Goal: Task Accomplishment & Management: Use online tool/utility

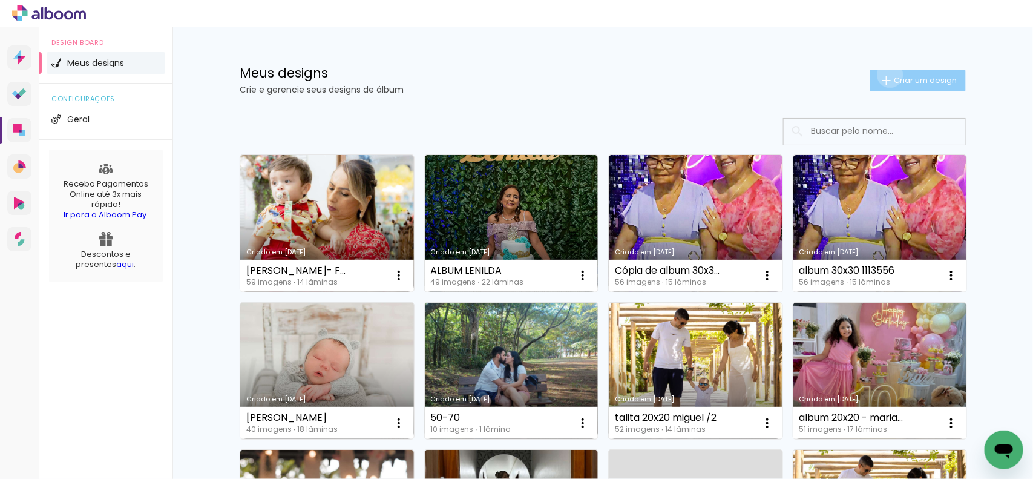
click at [882, 74] on iron-icon at bounding box center [886, 80] width 15 height 15
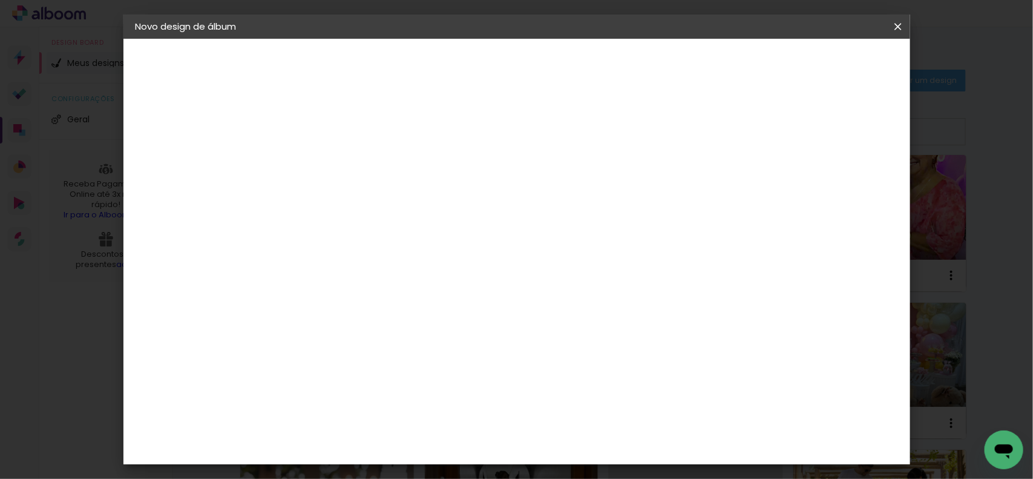
click at [333, 157] on input at bounding box center [333, 162] width 0 height 19
type input "1129211 ALBUM 7,5X10 [PERSON_NAME] SHOPPING"
type paper-input "1129211 ALBUM 7,5X10 [PERSON_NAME] SHOPPING"
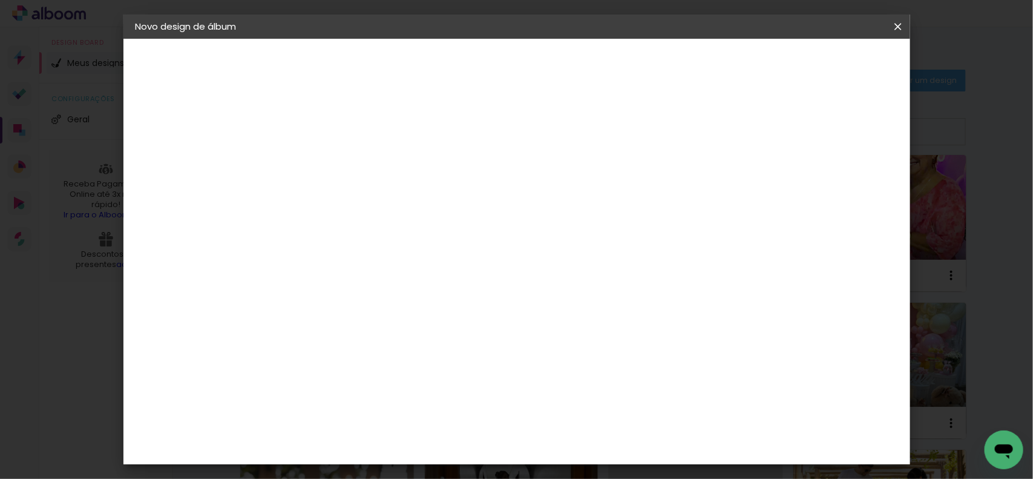
drag, startPoint x: 846, startPoint y: 73, endPoint x: 839, endPoint y: 80, distance: 10.3
click at [458, 73] on paper-button "Avançar" at bounding box center [427, 64] width 59 height 21
click at [560, 186] on paper-item "Tamanho Livre" at bounding box center [502, 184] width 116 height 27
click at [560, 56] on paper-button "Avançar" at bounding box center [530, 64] width 59 height 21
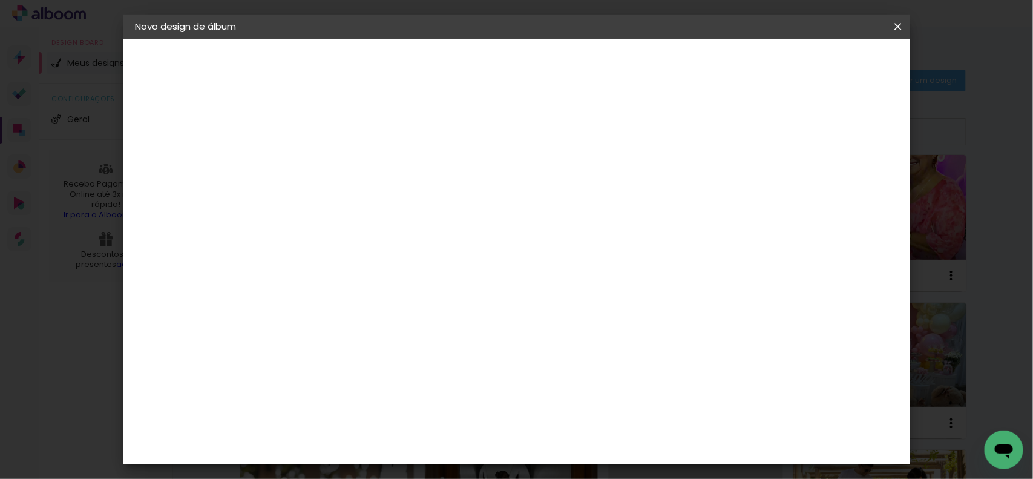
drag, startPoint x: 582, startPoint y: 392, endPoint x: 642, endPoint y: 392, distance: 60.5
click at [642, 392] on div "cm" at bounding box center [589, 391] width 473 height 42
type input "20"
type paper-input "20"
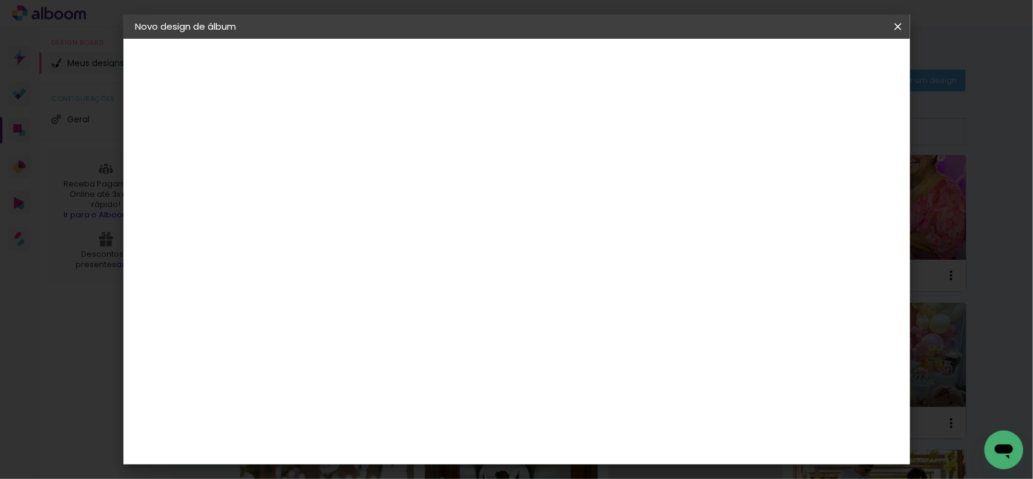
drag, startPoint x: 441, startPoint y: 364, endPoint x: 478, endPoint y: 364, distance: 37.5
type input "7,5"
type paper-input "7,5"
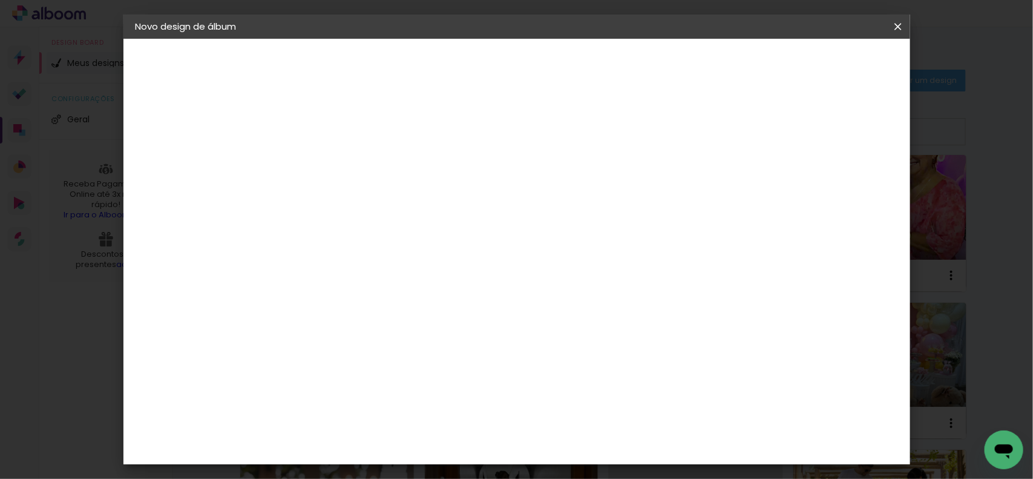
click at [595, 444] on input "20" at bounding box center [582, 444] width 31 height 18
drag, startPoint x: 595, startPoint y: 444, endPoint x: 560, endPoint y: 449, distance: 34.9
click at [560, 449] on div "cm" at bounding box center [589, 444] width 473 height 42
click at [818, 64] on paper-button "Iniciar design" at bounding box center [792, 64] width 79 height 21
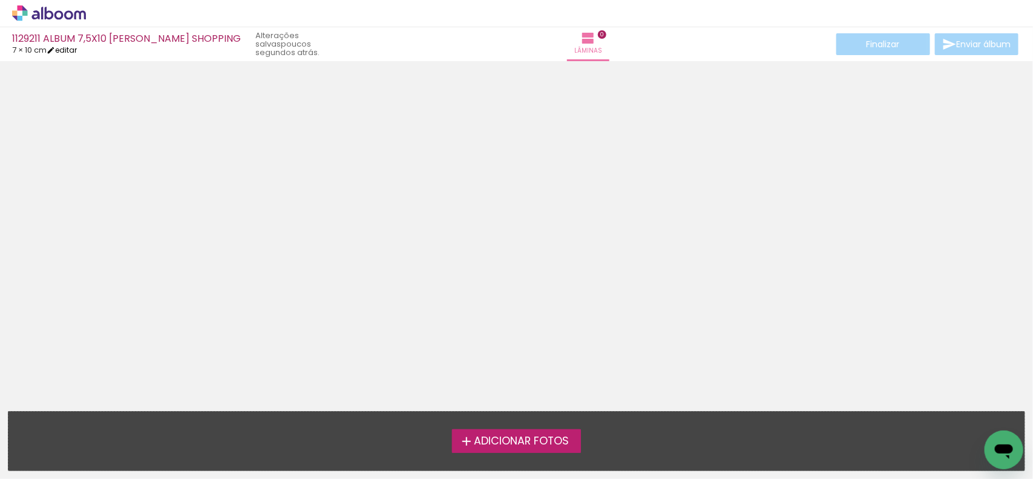
click at [71, 49] on link "editar" at bounding box center [62, 50] width 30 height 10
type input "7,5"
type input "20"
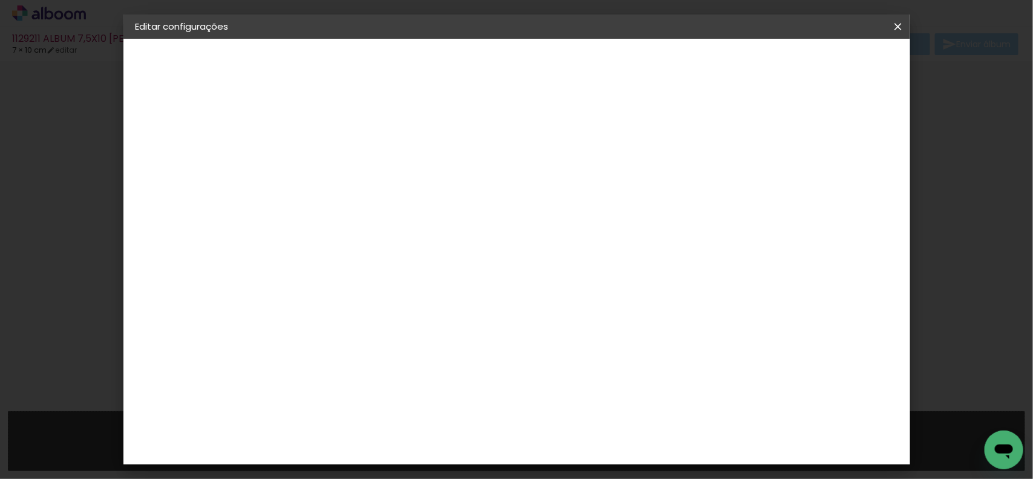
drag, startPoint x: 803, startPoint y: 64, endPoint x: 800, endPoint y: 71, distance: 7.1
click at [803, 65] on span "Salvar configurações" at bounding box center [776, 64] width 90 height 8
click at [760, 134] on div at bounding box center [754, 139] width 11 height 11
type paper-checkbox "on"
click at [798, 71] on paper-button "Salvar configurações" at bounding box center [775, 64] width 114 height 21
